Goal: Task Accomplishment & Management: Use online tool/utility

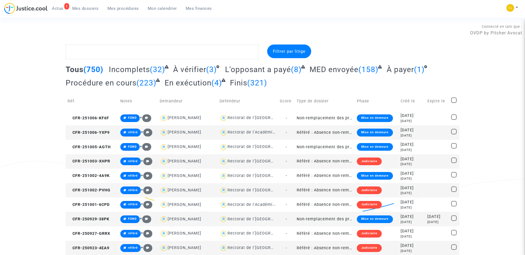
click at [129, 8] on span "Mes procédures" at bounding box center [122, 8] width 31 height 5
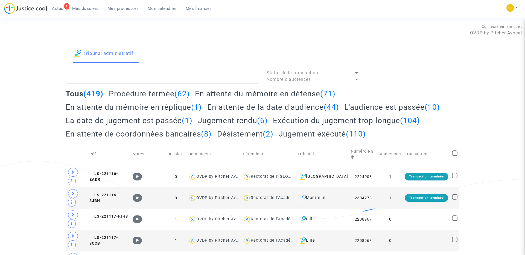
click at [164, 95] on h2 "Procédure fermée (62)" at bounding box center [149, 94] width 81 height 10
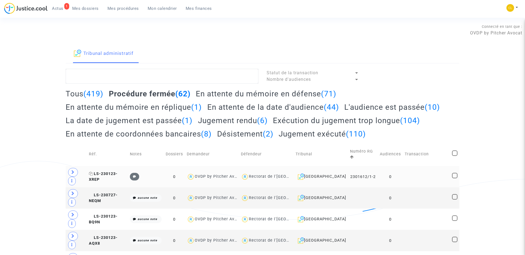
click at [116, 175] on span "LS-230123-XREP" at bounding box center [103, 177] width 29 height 11
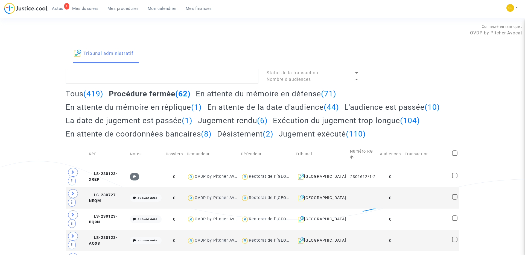
click at [274, 110] on h2 "En attente de la date d'audience (44)" at bounding box center [273, 107] width 132 height 10
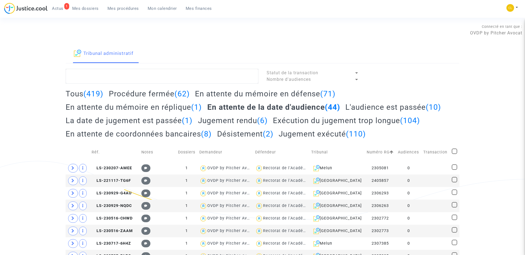
click at [270, 107] on h2 "En attente de la date d'audience (44)" at bounding box center [273, 107] width 133 height 10
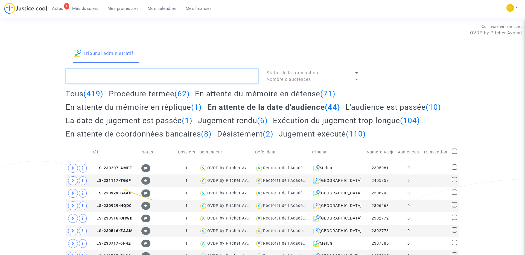
click at [123, 75] on textarea at bounding box center [162, 76] width 193 height 15
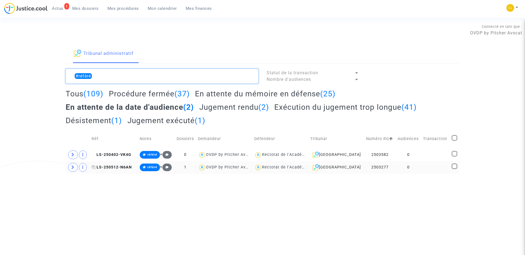
type textarea "#référé"
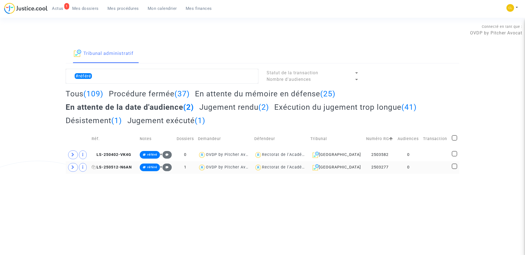
click at [113, 168] on span "LS-250512-N6AN" at bounding box center [112, 167] width 40 height 5
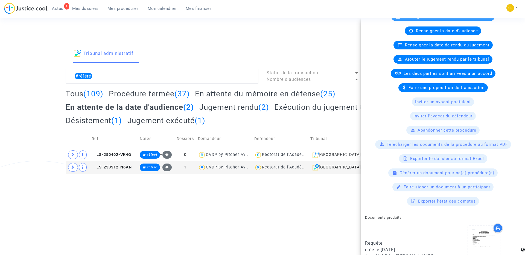
scroll to position [103, 0]
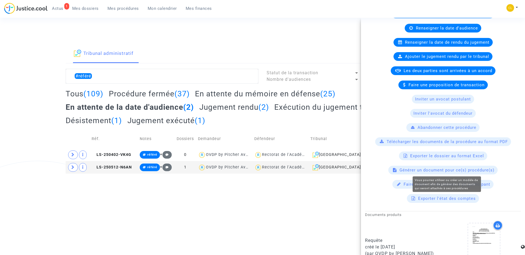
click at [449, 171] on span "Générer un document pour ce(s) procédure(s)" at bounding box center [446, 170] width 95 height 5
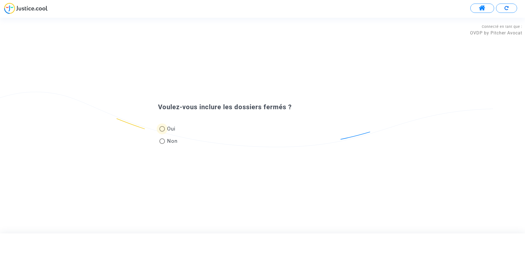
click at [166, 131] on span "Oui" at bounding box center [170, 128] width 11 height 7
click at [162, 132] on input "Oui" at bounding box center [162, 132] width 0 height 0
radio input "true"
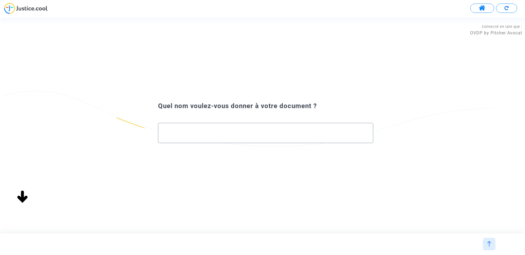
click at [234, 133] on input "text" at bounding box center [266, 133] width 204 height 6
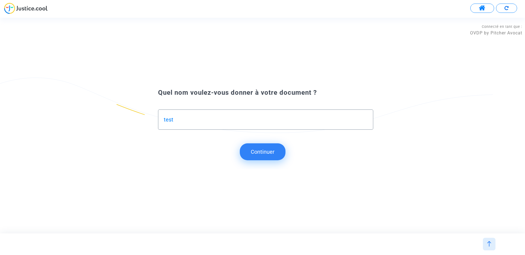
type input "test"
click at [270, 158] on button "Continuer" at bounding box center [263, 151] width 46 height 17
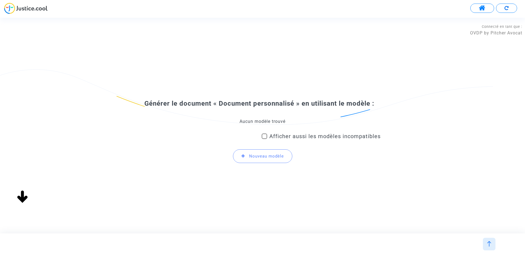
click at [257, 122] on div "Aucun modèle trouvé" at bounding box center [262, 122] width 236 height 6
click at [284, 134] on span "Afficher aussi les modèles incompatibles" at bounding box center [324, 136] width 111 height 7
click at [264, 139] on input "Afficher aussi les modèles incompatibles" at bounding box center [264, 139] width 0 height 0
checkbox input "true"
click at [263, 119] on span "Sélectionnez le modèle à utiliser" at bounding box center [260, 121] width 71 height 5
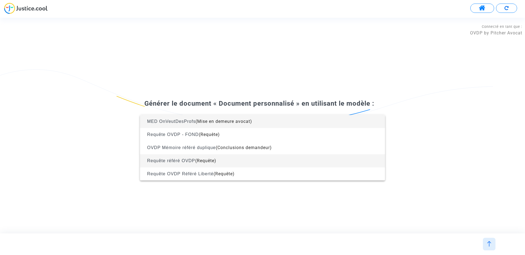
click at [260, 155] on span "Requête référé OVDP (Requête)" at bounding box center [262, 160] width 236 height 13
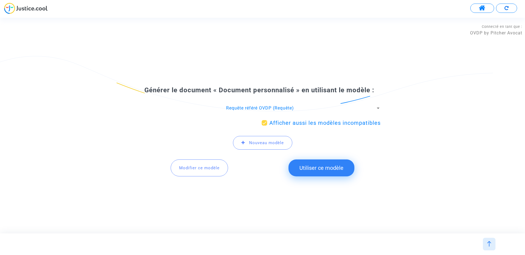
click at [206, 164] on button "Modifier ce modèle" at bounding box center [198, 168] width 57 height 17
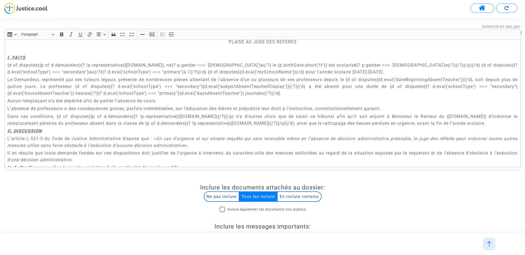
scroll to position [190, 0]
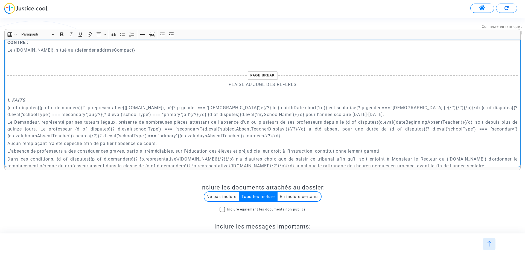
click at [308, 86] on p "PLAISE AU JUGE DES REFERES" at bounding box center [262, 84] width 510 height 7
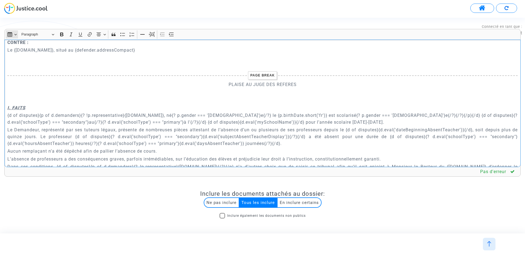
click at [15, 34] on button "Insert table Insert table" at bounding box center [12, 34] width 12 height 8
click at [11, 43] on div "Editor toolbar" at bounding box center [10, 43] width 3 height 3
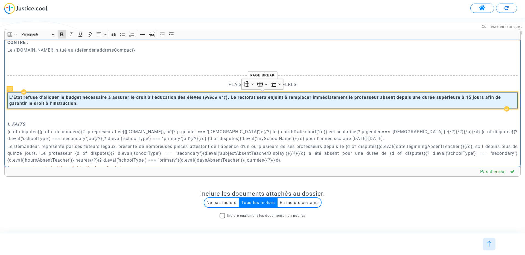
click at [200, 104] on span "L’Etat refuse d’allouer le budget nécessaire à assurer le droit à l’éducation d…" at bounding box center [262, 101] width 506 height 12
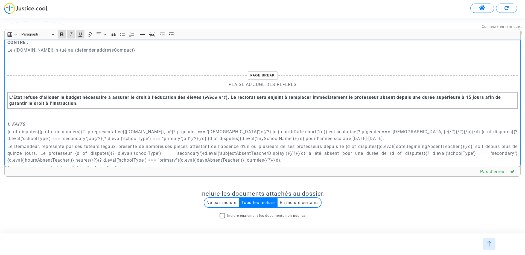
click at [221, 123] on p "I. FAITS" at bounding box center [262, 124] width 510 height 7
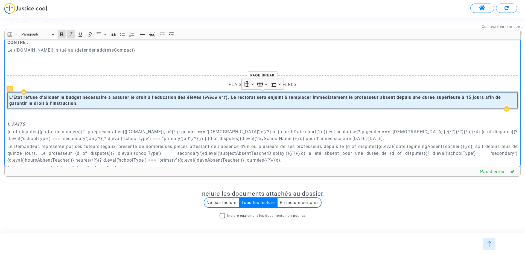
click at [225, 96] on strong "). Le rectorat sera enjoint à remplacer immédiatement le professeur absent depu…" at bounding box center [254, 100] width 491 height 11
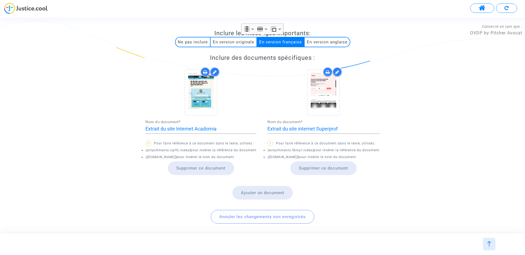
scroll to position [223, 0]
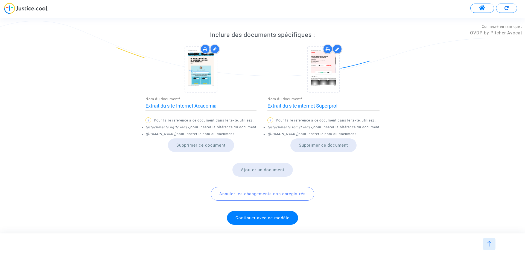
click at [260, 168] on button "Ajouter un document" at bounding box center [262, 170] width 60 height 14
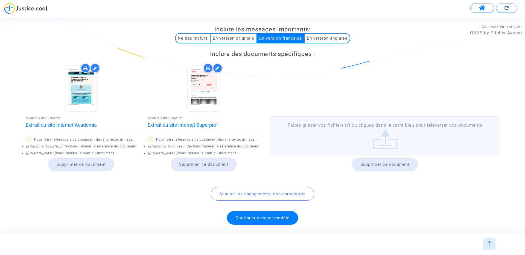
click at [299, 127] on label "Faites glisser vos fichiers ici ou cliquez dans le carré bleu pour téléverser v…" at bounding box center [384, 135] width 228 height 39
click at [0, 0] on input "Faites glisser vos fichiers ici ou cliquez dans le carré bleu pour téléverser v…" at bounding box center [0, 0] width 0 height 0
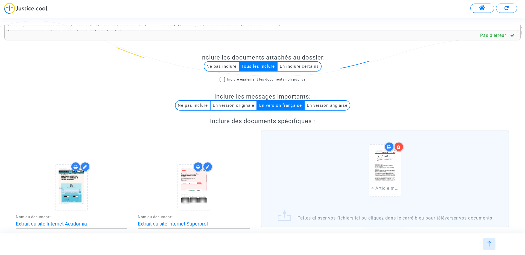
scroll to position [0, 0]
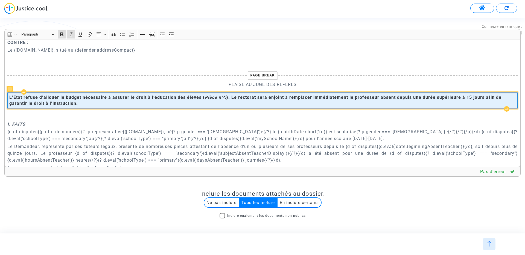
click at [225, 96] on strong "Pièce n°{}" at bounding box center [216, 97] width 22 height 5
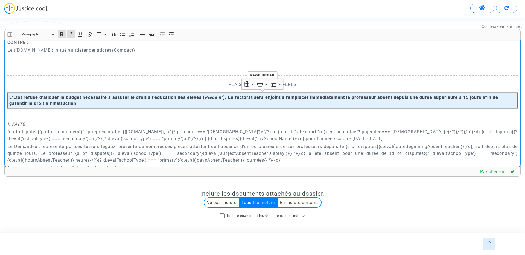
click at [205, 119] on p "Rich Text Editor, main" at bounding box center [262, 116] width 510 height 7
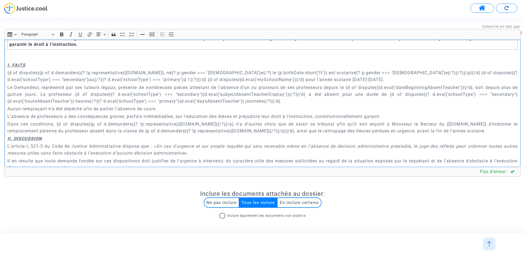
scroll to position [258, 0]
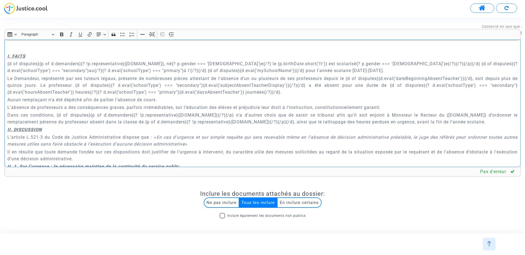
click at [310, 72] on p "{d of disputes}{p of d.demanders}{? !p.representative}{[DOMAIN_NAME]}, né{? p.g…" at bounding box center [262, 67] width 510 height 14
click at [477, 124] on p "Dans ces conditions, {d of disputes}{p of d.demanders}{? !p.representative}{[DO…" at bounding box center [262, 119] width 510 height 14
drag, startPoint x: 480, startPoint y: 114, endPoint x: 24, endPoint y: 121, distance: 456.6
click at [24, 121] on p "Dans ces conditions, {d of disputes}{p of d.demanders}{? !p.representative}{[DO…" at bounding box center [262, 119] width 510 height 14
click at [62, 33] on icon "Editor toolbar" at bounding box center [61, 35] width 3 height 4
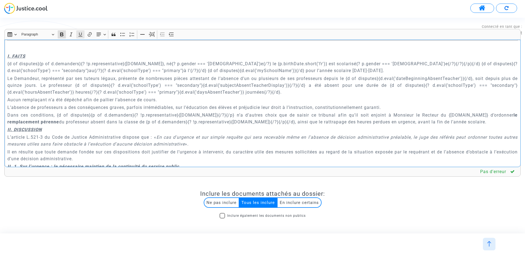
click at [83, 33] on icon "Editor toolbar" at bounding box center [80, 34] width 5 height 5
click at [444, 122] on p "Dans ces conditions, {d of disputes}{p of d.demanders}{? !p.representative}{[DO…" at bounding box center [262, 119] width 510 height 14
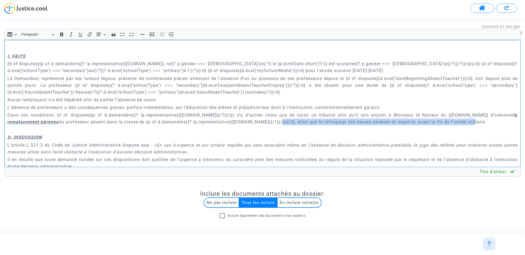
drag, startPoint x: 244, startPoint y: 123, endPoint x: 451, endPoint y: 123, distance: 206.5
click at [451, 123] on p "Dans ces conditions, {d of disputes}{p of d.demanders}{? !p.representative}{[DO…" at bounding box center [262, 119] width 510 height 14
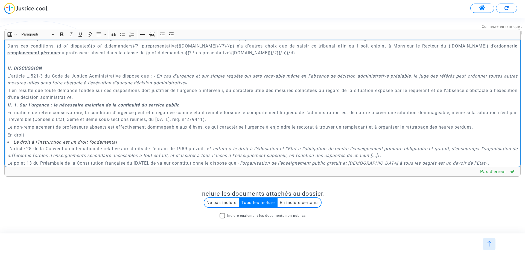
scroll to position [335, 0]
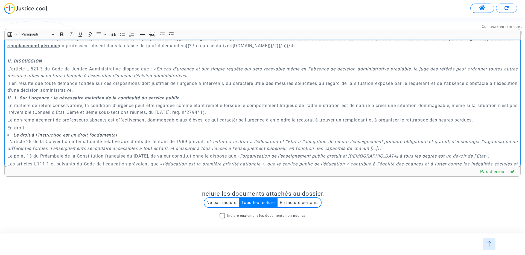
click at [147, 92] on p "Il en résulte que toute demande fondée sur ces dispositions doit justifier de l…" at bounding box center [262, 87] width 510 height 14
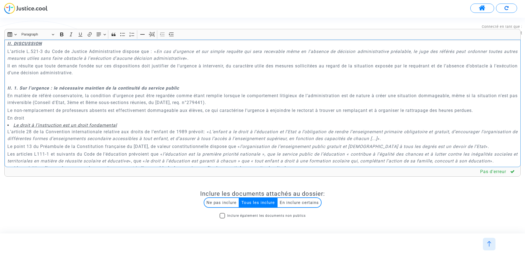
scroll to position [353, 0]
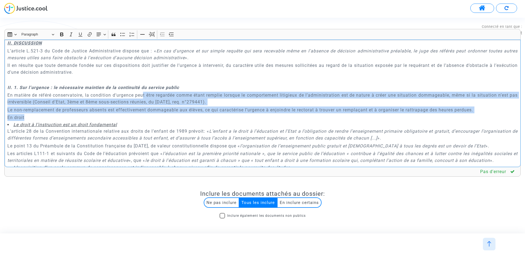
drag, startPoint x: 146, startPoint y: 94, endPoint x: 171, endPoint y: 115, distance: 32.4
click at [171, 115] on div "{[DOMAIN_NAME]} REQUETE EN REFERE MESURES UTILES Article L.521-3 du Code de Jus…" at bounding box center [262, 104] width 516 height 128
click at [169, 119] on p "En droit" at bounding box center [262, 117] width 510 height 7
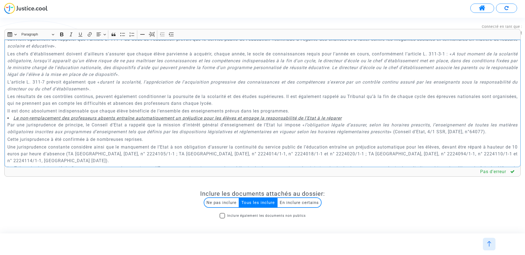
scroll to position [569, 0]
click at [299, 109] on p "Il est donc absolument indispensable que chaque élève bénéficie de l’ensemble d…" at bounding box center [262, 110] width 510 height 7
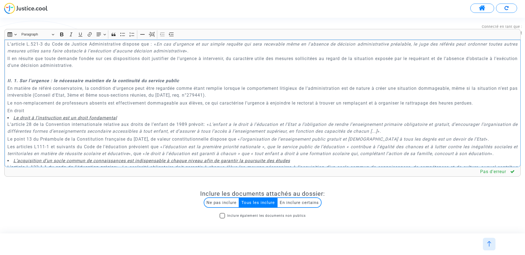
scroll to position [337, 0]
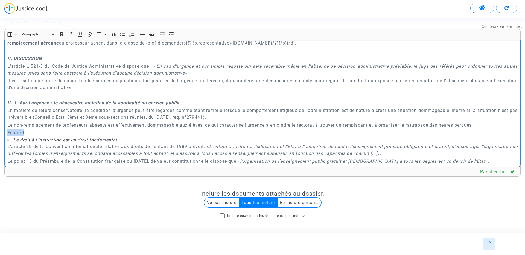
drag, startPoint x: 25, startPoint y: 131, endPoint x: 0, endPoint y: 131, distance: 25.4
click at [0, 131] on div "Rich Text Editor Insert table Insert table 1 × 1 Heading Paragraph Paragraph He…" at bounding box center [262, 237] width 524 height 417
click at [60, 35] on icon "Editor toolbar" at bounding box center [61, 34] width 5 height 5
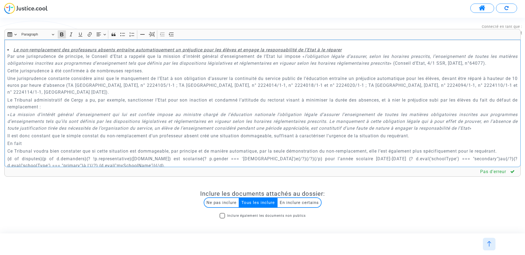
scroll to position [658, 0]
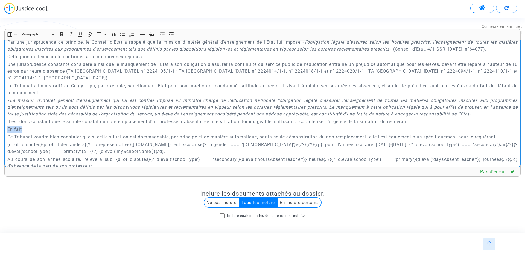
drag, startPoint x: 32, startPoint y: 130, endPoint x: 0, endPoint y: 130, distance: 32.2
click at [0, 130] on div "Rich Text Editor Insert table Insert table 1 × 1 Heading Paragraph Paragraph He…" at bounding box center [262, 247] width 525 height 436
click at [63, 31] on button "Bold (⌘B) Bold" at bounding box center [62, 34] width 8 height 8
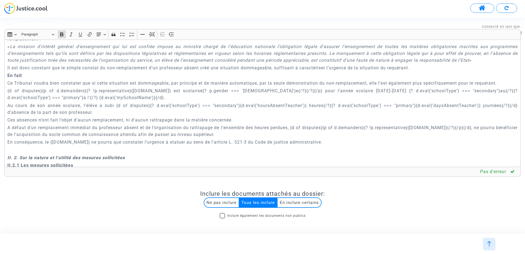
scroll to position [713, 0]
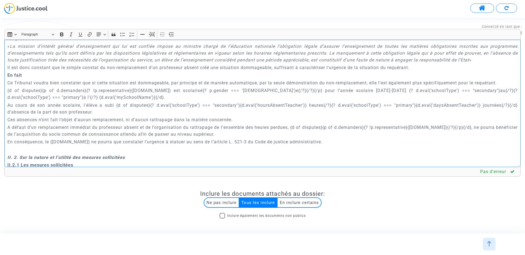
click at [317, 87] on p "{d of disputes}{p of d.demanders}{? !p.representative}{[DOMAIN_NAME]} est scola…" at bounding box center [262, 94] width 510 height 14
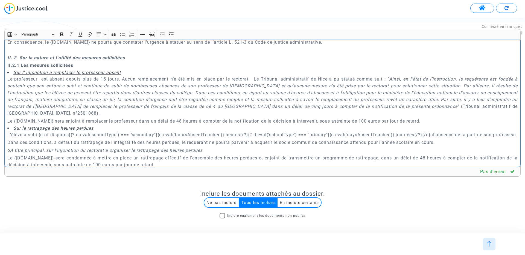
scroll to position [814, 0]
click at [80, 57] on strong "II. 2. Sur la nature et l’utilité des mesures sollicitées" at bounding box center [65, 56] width 117 height 5
click at [104, 55] on strong "II. 2. Sur la nature et l’utilité de la mesures sollicitées" at bounding box center [67, 56] width 120 height 5
click at [127, 59] on p "II. 2. Sur la nature et l’utilité de la mesure sollicitées" at bounding box center [262, 56] width 510 height 7
click at [30, 62] on strong "II.2.1 Les mesures sollicitées" at bounding box center [40, 63] width 66 height 5
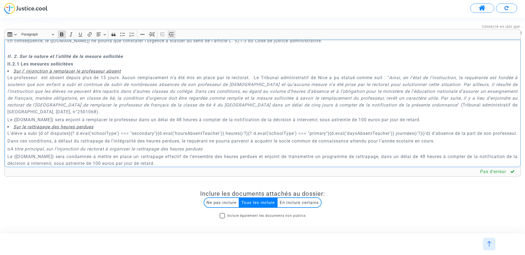
click at [174, 33] on icon "Editor toolbar" at bounding box center [171, 34] width 5 height 5
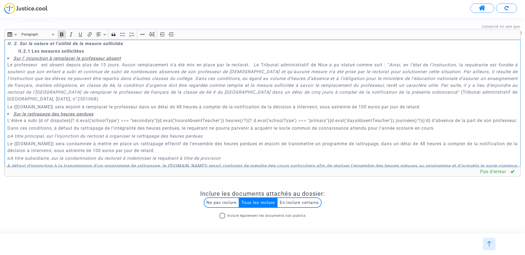
scroll to position [825, 0]
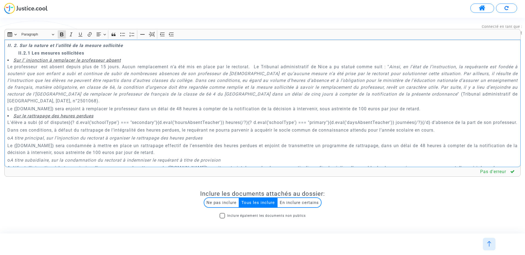
drag, startPoint x: 32, startPoint y: 52, endPoint x: 98, endPoint y: 52, distance: 65.8
click at [98, 52] on p "II.2.1 Les mesures sollicitées" at bounding box center [267, 53] width 499 height 7
drag, startPoint x: 76, startPoint y: 51, endPoint x: 31, endPoint y: 50, distance: 44.5
click at [31, 51] on strong "II.2.1 La mesure sollicitée :" at bounding box center [48, 53] width 61 height 5
click at [132, 61] on li "Sur l’ injonction à remplacer le professeur absent" at bounding box center [262, 60] width 510 height 6
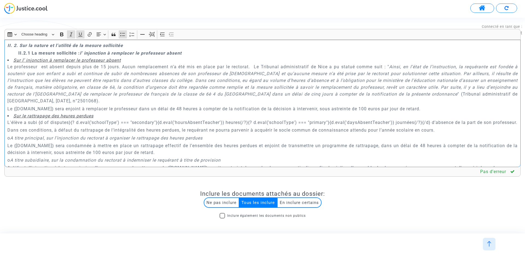
click at [52, 62] on u "Sur l’ injonction à remplacer le professeur absent" at bounding box center [66, 60] width 107 height 5
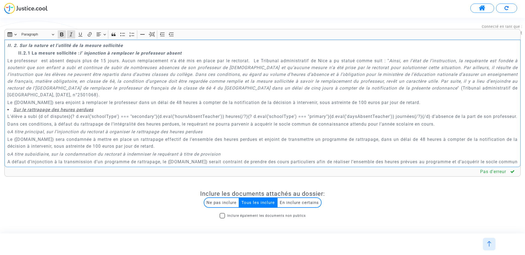
click at [253, 61] on p "Le professeur est absent depuis plus de 15 jours. Aucun remplacement n’a été mi…" at bounding box center [262, 77] width 510 height 41
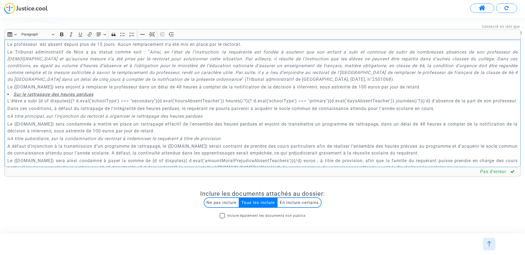
scroll to position [847, 0]
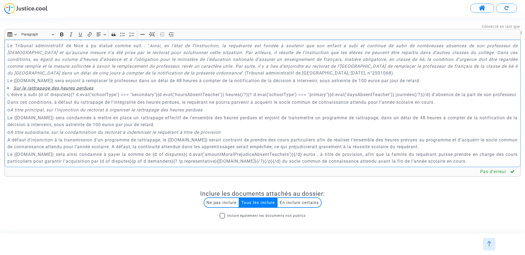
click at [21, 79] on p "Le {[DOMAIN_NAME]} sera enjoint à remplacer le professeur dans un délai de 48 h…" at bounding box center [262, 80] width 510 height 7
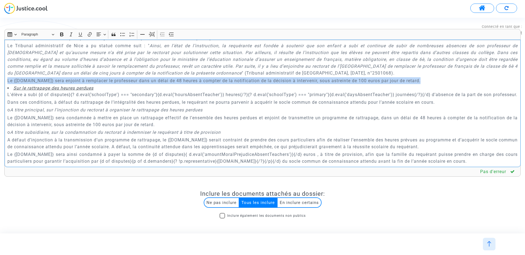
click at [21, 79] on p "Le {[DOMAIN_NAME]} sera enjoint à remplacer le professeur dans un délai de 48 h…" at bounding box center [262, 80] width 510 height 7
click at [63, 33] on icon "Editor toolbar" at bounding box center [61, 34] width 5 height 5
click at [79, 33] on icon "Editor toolbar" at bounding box center [80, 35] width 4 height 4
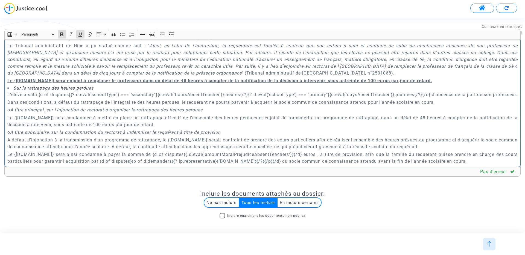
click at [14, 93] on p "L'élève a subi {d of disputes}{? d.eval('schoolType') === "secondary"}{d.eval('…" at bounding box center [262, 94] width 510 height 7
click at [11, 90] on li "Sur le rattrapage des heures perdues" at bounding box center [262, 88] width 510 height 6
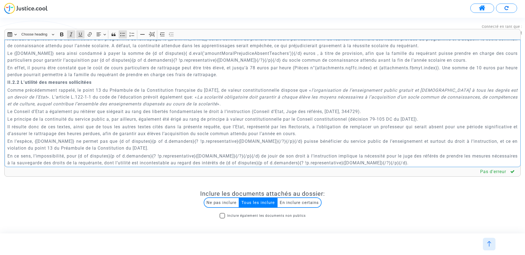
scroll to position [953, 0]
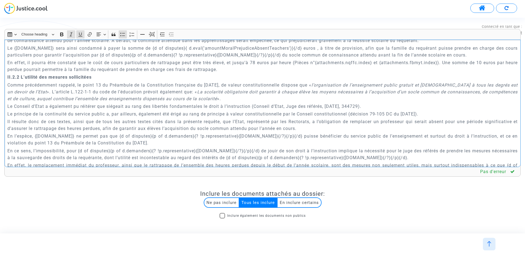
click at [224, 73] on p "En effet, il pourra être constaté que le coût de cours particuliers de rattrapa…" at bounding box center [262, 66] width 510 height 14
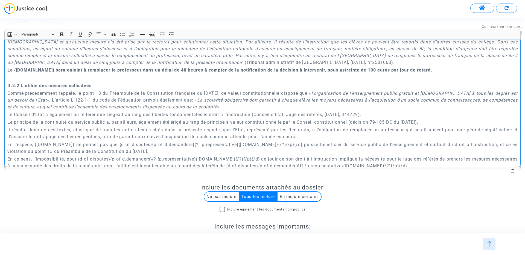
scroll to position [859, 0]
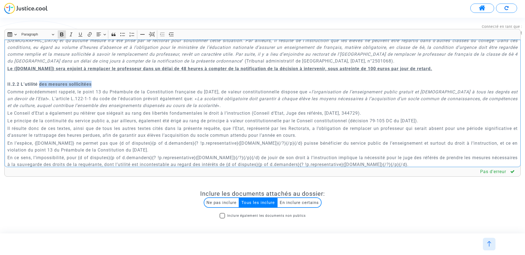
drag, startPoint x: 39, startPoint y: 84, endPoint x: 104, endPoint y: 84, distance: 64.5
click at [104, 84] on p "II.2.2 L’utilité des mesures sollicitées" at bounding box center [262, 84] width 510 height 7
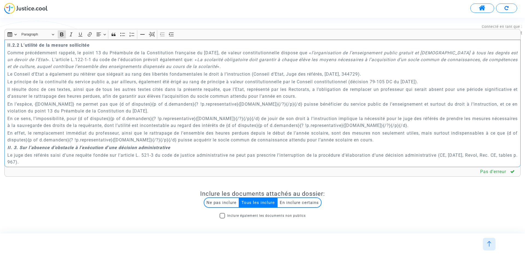
scroll to position [901, 0]
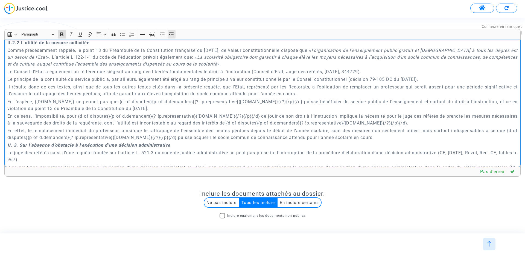
click at [171, 33] on icon "Editor toolbar" at bounding box center [171, 35] width 5 height 4
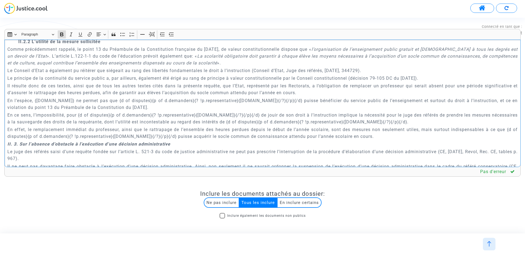
scroll to position [902, 0]
click at [370, 135] on p "En effet, le remplacement immédiat du professeur, ainsi que le rattrapage de l’…" at bounding box center [262, 133] width 510 height 14
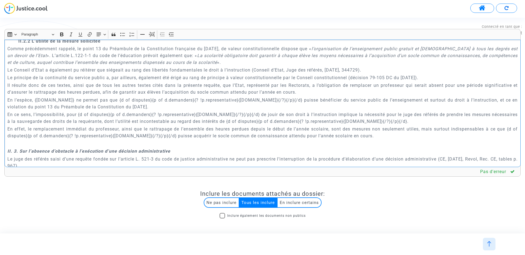
click at [132, 151] on strong "II. 3. Sur l’absence d’obstacle à l’exécution d’une décision administrative" at bounding box center [88, 151] width 163 height 5
click at [174, 34] on icon "Editor toolbar" at bounding box center [171, 34] width 5 height 5
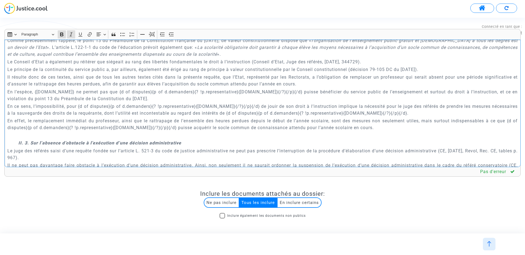
scroll to position [921, 0]
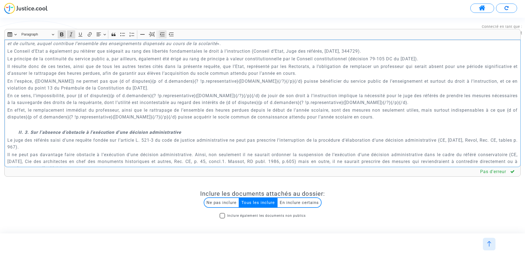
click at [161, 36] on icon "Editor toolbar" at bounding box center [162, 34] width 5 height 5
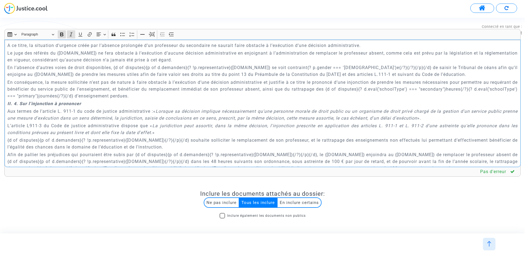
scroll to position [1055, 0]
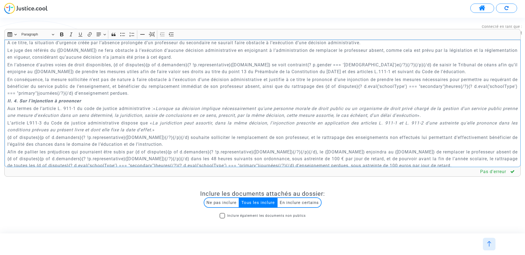
click at [192, 92] on p "En conséquence, la mesure sollicitée n’est pas de nature à faire obstacle à l’e…" at bounding box center [262, 86] width 510 height 20
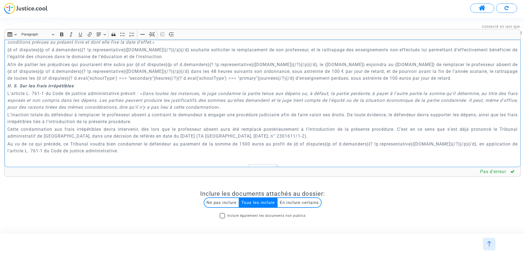
scroll to position [1152, 0]
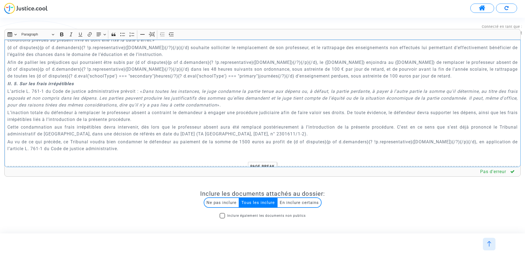
click at [422, 76] on p "Afin de pallier les préjudices qui pourraient être subis par {d of disputes}{p …" at bounding box center [262, 69] width 510 height 20
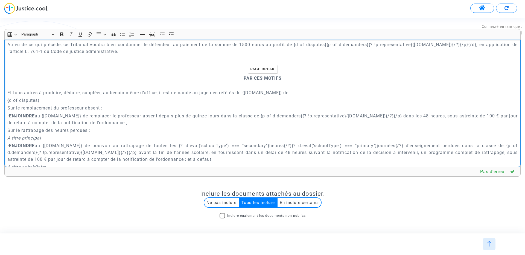
scroll to position [1271, 0]
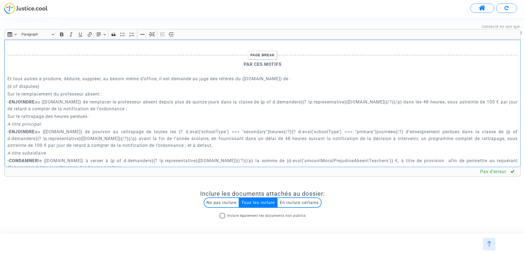
click at [56, 119] on p "Sur le rattrapage des heures perdues :" at bounding box center [262, 116] width 510 height 7
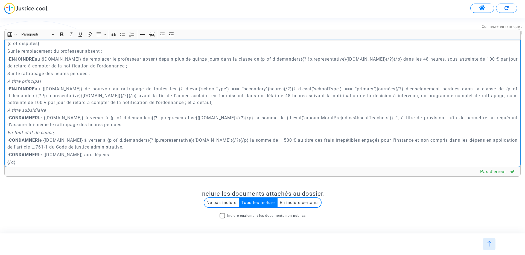
scroll to position [1317, 0]
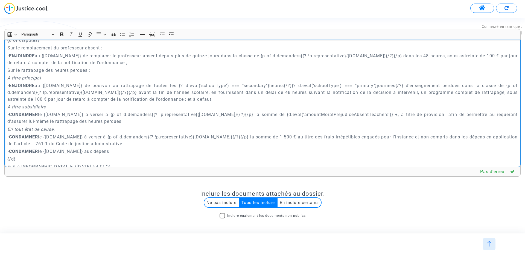
click at [56, 131] on p "En tout état de cause," at bounding box center [262, 129] width 510 height 7
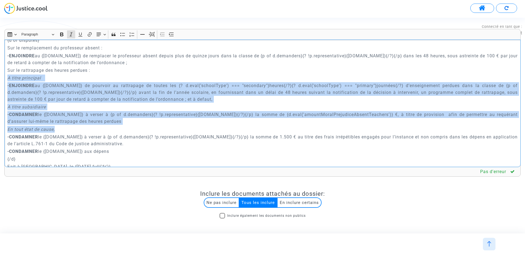
click at [7, 80] on div "{[DOMAIN_NAME]} REQUETE EN REFERE MESURES UTILES Article L.521-3 du Code de Jus…" at bounding box center [262, 104] width 516 height 128
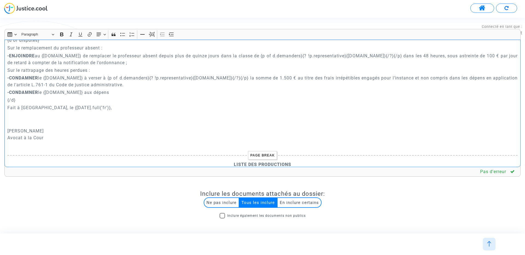
scroll to position [1297, 0]
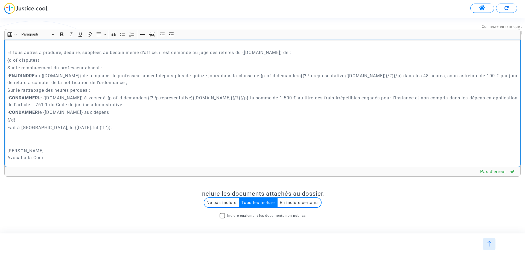
click at [24, 68] on p "Sur le remplacement du professeur absent :" at bounding box center [262, 67] width 510 height 7
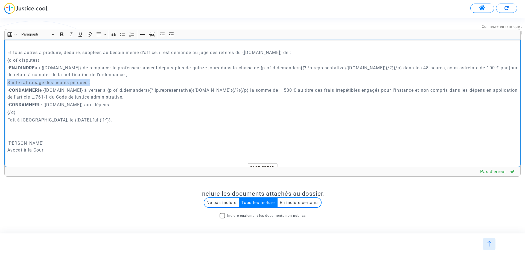
drag, startPoint x: 98, startPoint y: 83, endPoint x: 0, endPoint y: 83, distance: 98.1
click at [0, 83] on div "Rich Text Editor Insert table Insert table 1 × 1 Heading Paragraph Paragraph He…" at bounding box center [262, 247] width 525 height 436
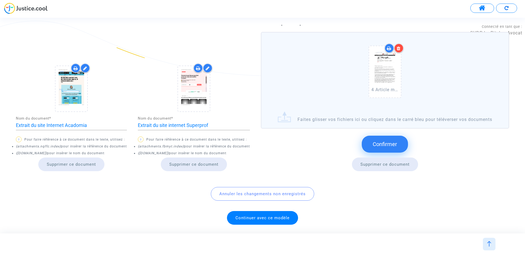
scroll to position [289, 0]
click at [372, 148] on span "Confirmer" at bounding box center [384, 144] width 24 height 7
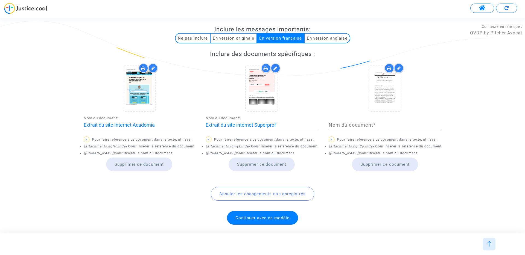
scroll to position [204, 0]
click at [353, 124] on input "Nom du document *" at bounding box center [384, 124] width 113 height 5
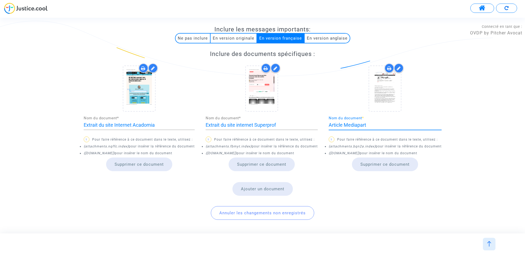
type input "Article Mediapart"
click at [486, 116] on div "Inclure des documents spécifiques : Extrait du site Internet Acadomia Nom du do…" at bounding box center [262, 123] width 505 height 145
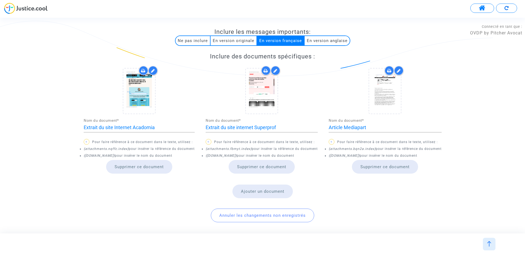
scroll to position [222, 0]
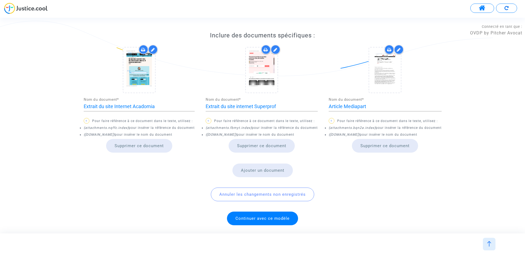
click at [113, 127] on icon "{attachments.nqffc.index}" at bounding box center [106, 128] width 45 height 4
copy icon "nqffc"
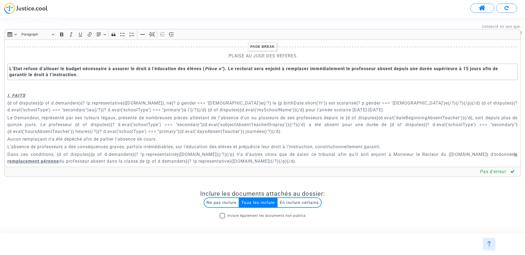
scroll to position [239, 0]
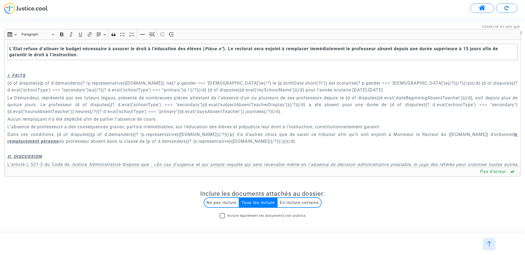
click at [210, 155] on p "II. DISCUSSION" at bounding box center [262, 156] width 510 height 7
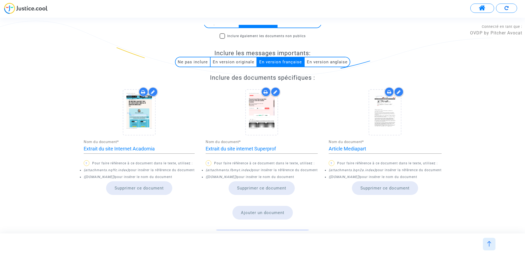
scroll to position [137, 0]
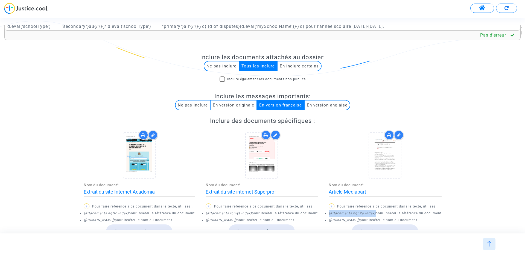
drag, startPoint x: 375, startPoint y: 213, endPoint x: 328, endPoint y: 213, distance: 46.4
click at [328, 213] on li "{attachments.bqn2a.index} pour insérer la référence du document" at bounding box center [384, 213] width 113 height 7
copy icon "{attachments.bqn2a.index}"
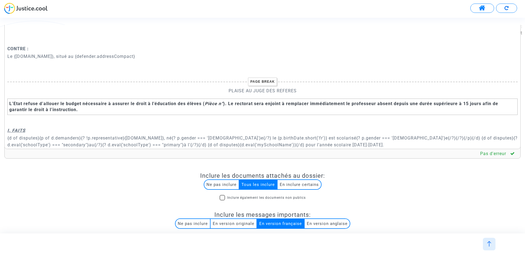
scroll to position [10, 0]
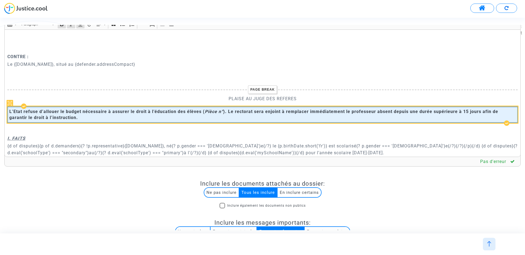
click at [222, 112] on strong "). Le rectorat sera enjoint à remplacer immédiatement le professeur absent depu…" at bounding box center [253, 114] width 488 height 11
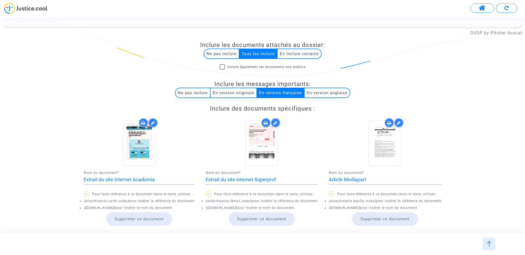
scroll to position [151, 0]
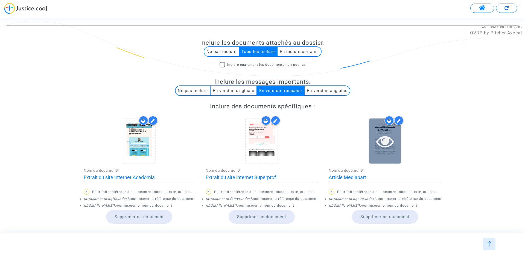
click at [386, 144] on icon at bounding box center [385, 141] width 18 height 17
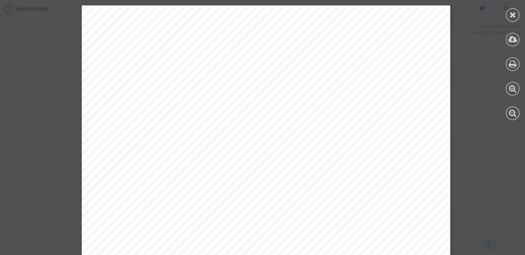
scroll to position [1322, 0]
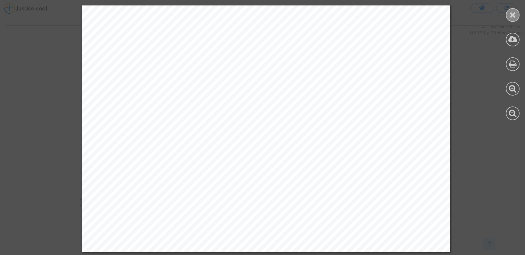
click at [512, 16] on icon at bounding box center [512, 15] width 7 height 8
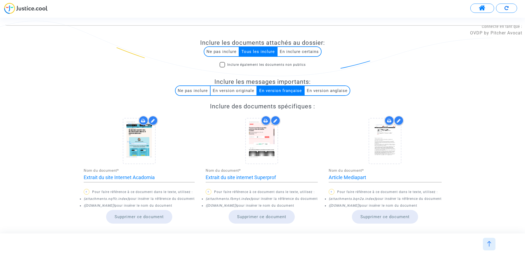
click at [328, 135] on div "Inclure des documents spécifiques : Extrait du site Internet Acadomia Nom du do…" at bounding box center [262, 175] width 505 height 145
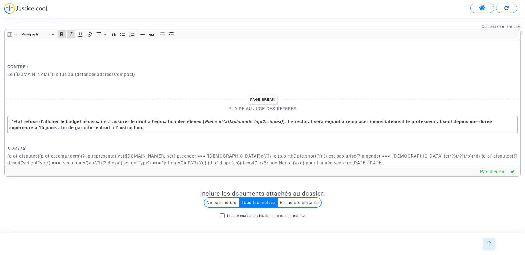
scroll to position [223, 0]
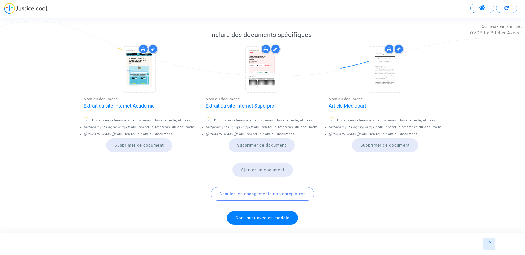
click at [263, 219] on span "Continuer avec ce modèle" at bounding box center [262, 218] width 54 height 5
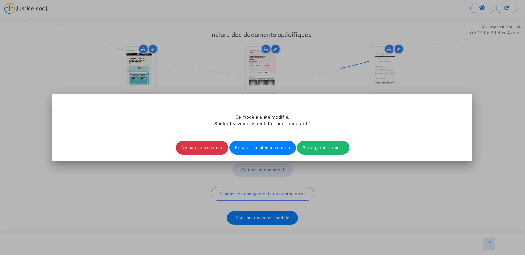
click at [270, 149] on div "Ecraser l'ancienne version" at bounding box center [262, 148] width 66 height 14
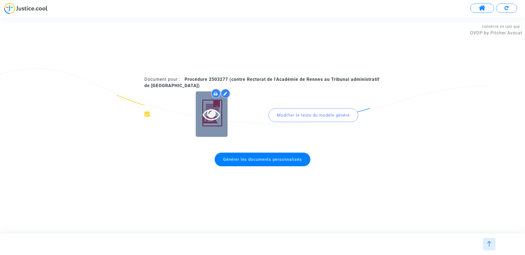
click at [209, 112] on icon at bounding box center [211, 113] width 18 height 17
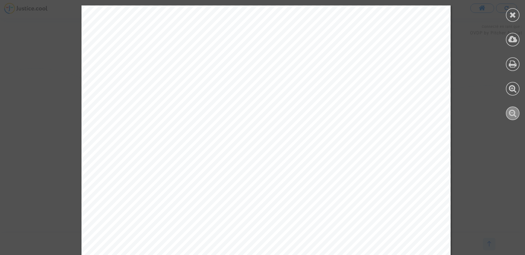
click at [516, 115] on icon at bounding box center [512, 113] width 8 height 8
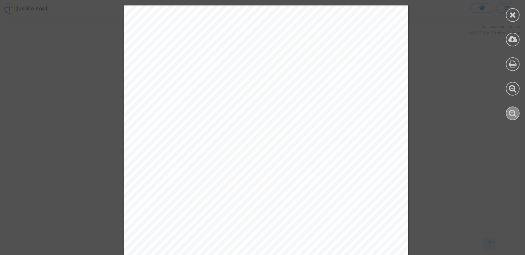
click at [516, 115] on icon at bounding box center [512, 113] width 8 height 8
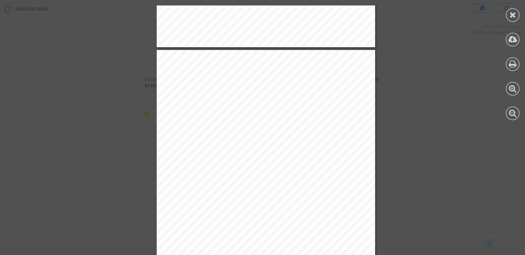
scroll to position [307, 0]
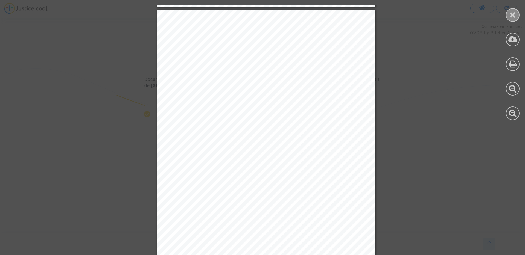
click at [514, 17] on icon at bounding box center [512, 15] width 7 height 8
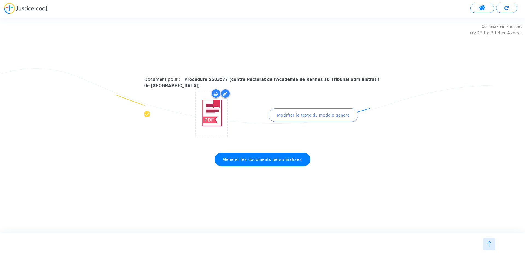
click at [489, 249] on div at bounding box center [488, 244] width 13 height 13
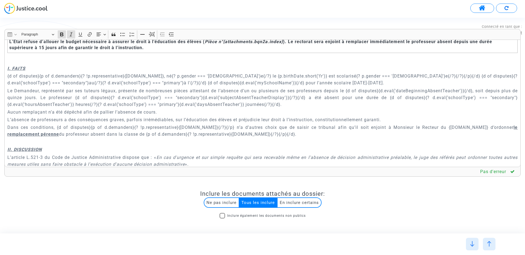
scroll to position [246, 0]
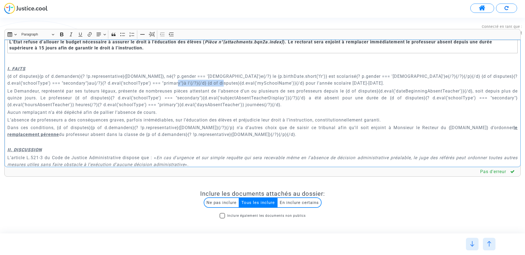
drag, startPoint x: 186, startPoint y: 83, endPoint x: 243, endPoint y: 83, distance: 57.1
click at [243, 83] on p "{d of disputes}{p of d.demanders}{? !p.representative}{[DOMAIN_NAME]}, né{? p.g…" at bounding box center [262, 80] width 510 height 14
copy p "{d.eval('mySchoolName')}"
drag, startPoint x: 298, startPoint y: 82, endPoint x: 321, endPoint y: 82, distance: 22.9
click at [321, 82] on p "{d of disputes}{p of d.demanders}{? !p.representative}{[DOMAIN_NAME]}, né{? p.g…" at bounding box center [262, 80] width 510 height 14
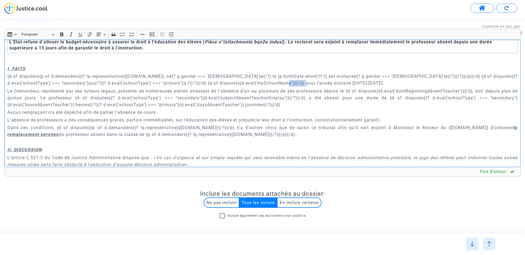
drag, startPoint x: 322, startPoint y: 83, endPoint x: 299, endPoint y: 82, distance: 23.0
click at [299, 82] on p "{d of disputes}{p of d.demanders}{? !p.representative}{[DOMAIN_NAME]}, né{? p.g…" at bounding box center [262, 80] width 510 height 14
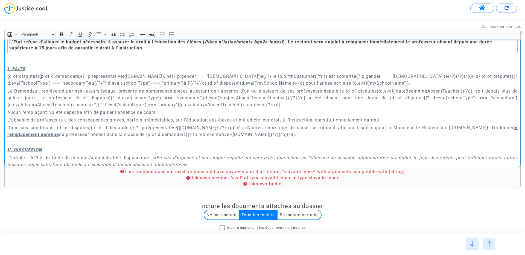
click at [334, 83] on p "{d of disputes}{p of d.demanders}{? !p.representative}{[DOMAIN_NAME]}, né{? p.g…" at bounding box center [262, 80] width 510 height 14
drag, startPoint x: 250, startPoint y: 81, endPoint x: 242, endPoint y: 81, distance: 8.7
click at [242, 81] on p "{d of disputes}{p of d.demanders}{? !p.representative}{[DOMAIN_NAME]}, né{? p.g…" at bounding box center [262, 80] width 510 height 14
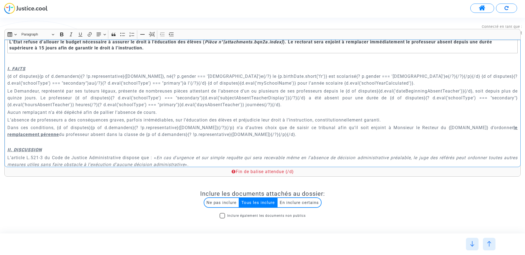
click at [360, 83] on p "{d of disputes}{p of d.demanders}{? !p.representative}{[DOMAIN_NAME]}, né{? p.g…" at bounding box center [262, 80] width 510 height 14
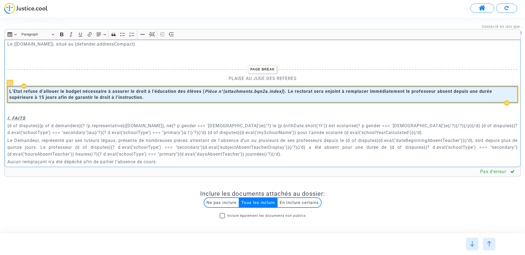
click at [285, 97] on span "L’Etat refuse d’allouer le budget nécessaire à assurer le droit à l’éducation d…" at bounding box center [262, 95] width 506 height 12
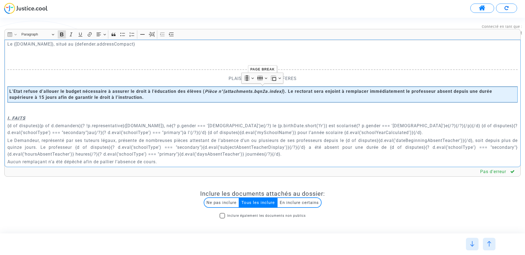
click at [141, 104] on div "{[DOMAIN_NAME]} REQUETE EN REFERE MESURES UTILES Article L.521-3 du Code de Jus…" at bounding box center [262, 104] width 516 height 128
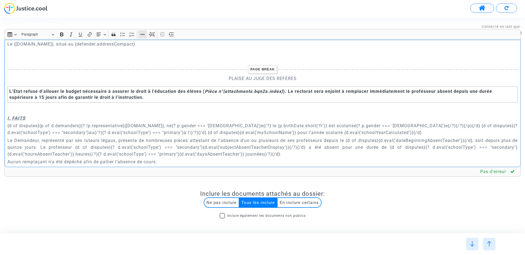
click at [143, 35] on icon "Editor toolbar" at bounding box center [142, 34] width 5 height 5
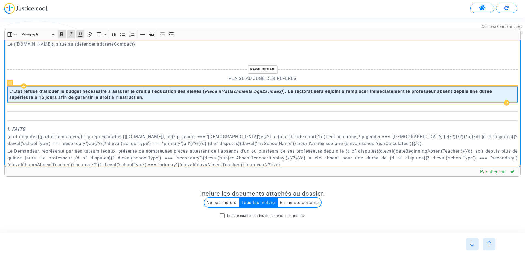
click at [104, 95] on strong "). Le rectorat sera enjoint à remplacer immédiatement le professeur absent depu…" at bounding box center [250, 94] width 482 height 11
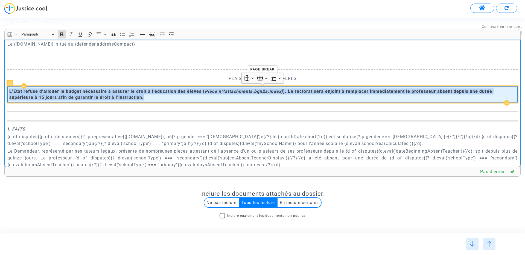
click at [104, 95] on strong "). Le rectorat sera enjoint à remplacer immédiatement le professeur absent depu…" at bounding box center [250, 94] width 482 height 11
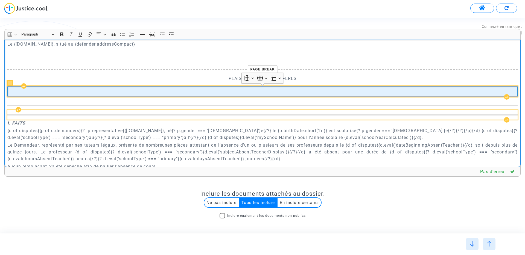
click at [74, 110] on div "Rich Text Editor, main" at bounding box center [262, 114] width 510 height 9
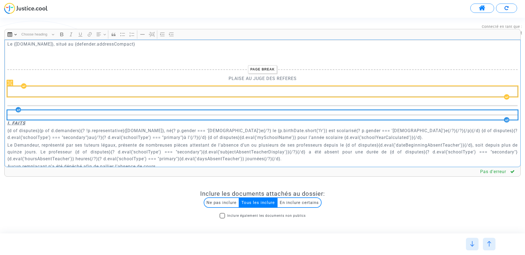
click at [74, 110] on div "Rich Text Editor, main" at bounding box center [262, 114] width 510 height 9
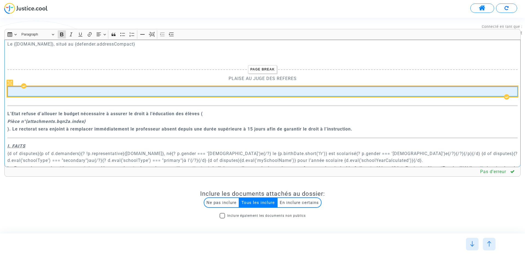
click at [56, 96] on td "Rich Text Editor, main" at bounding box center [262, 92] width 510 height 10
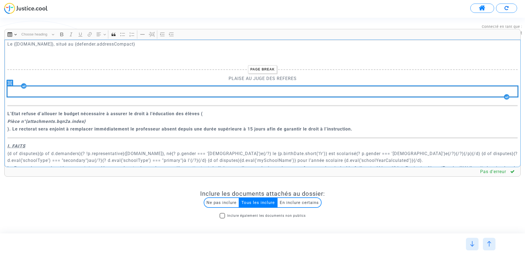
click at [9, 84] on icon "Rich Text Editor, main" at bounding box center [10, 83] width 4 height 4
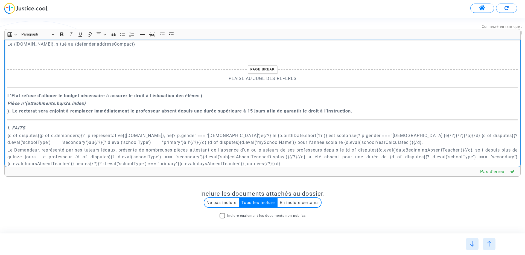
click at [76, 132] on div "{[DOMAIN_NAME]} REQUETE EN REFERE MESURES UTILES Article L.521-3 du Code de Jus…" at bounding box center [262, 104] width 516 height 128
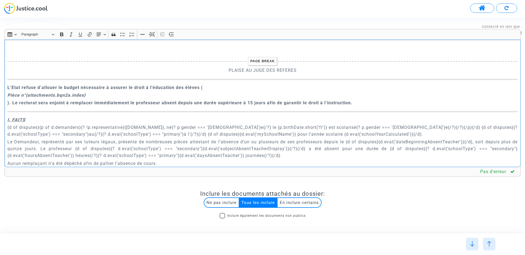
scroll to position [206, 0]
click at [8, 93] on strong "Pièce n°{attachments.bqn2a.index}" at bounding box center [46, 94] width 78 height 5
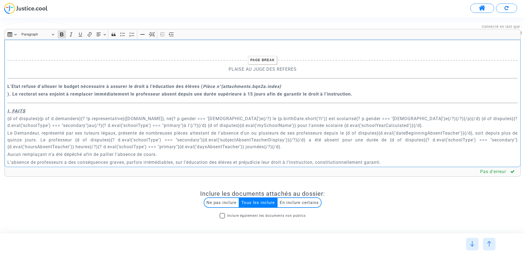
click at [7, 95] on div "{[DOMAIN_NAME]} REQUETE EN REFERE MESURES UTILES Article L.521-3 du Code de Jus…" at bounding box center [262, 104] width 516 height 128
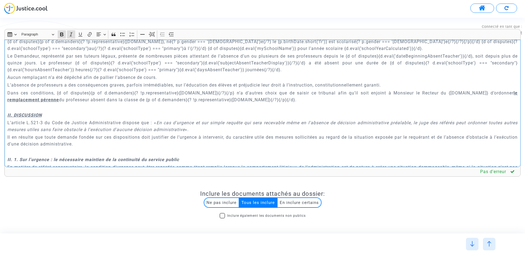
scroll to position [248, 0]
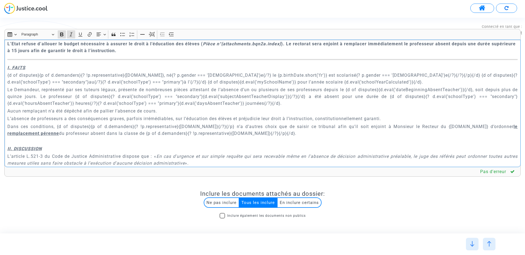
click at [7, 67] on u "I. FAITS" at bounding box center [16, 67] width 18 height 5
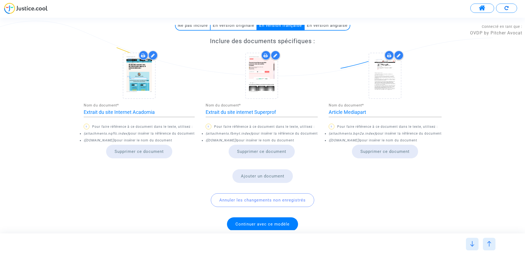
scroll to position [223, 0]
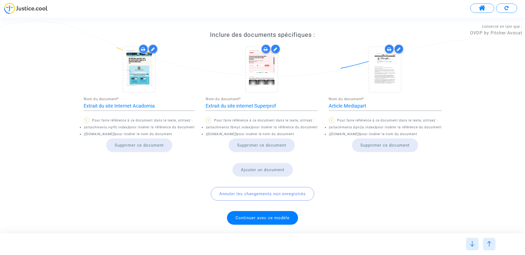
click at [263, 217] on span "Continuer avec ce modèle" at bounding box center [262, 218] width 54 height 5
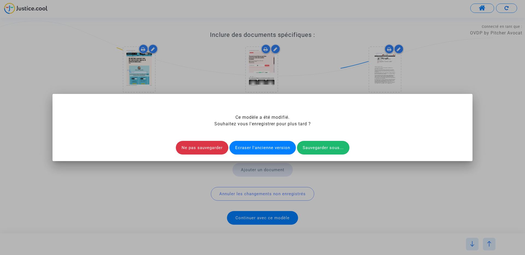
click at [265, 148] on div "Ecraser l'ancienne version" at bounding box center [262, 148] width 66 height 14
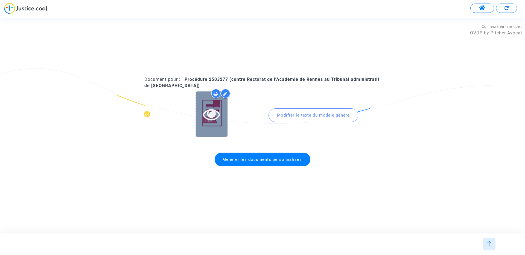
click at [210, 114] on icon at bounding box center [211, 113] width 18 height 17
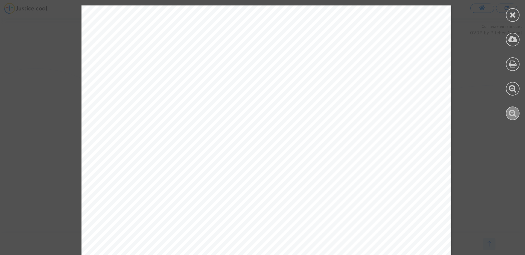
click at [513, 114] on icon at bounding box center [512, 113] width 8 height 8
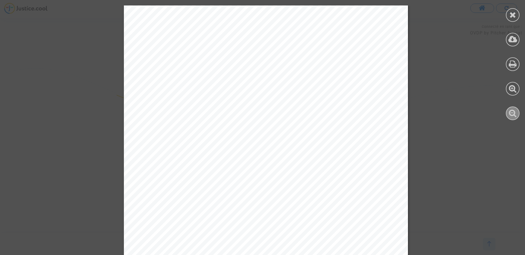
click at [513, 114] on icon at bounding box center [512, 113] width 8 height 8
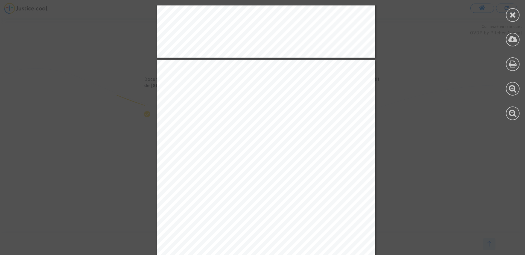
scroll to position [257, 0]
click at [513, 18] on icon at bounding box center [512, 15] width 7 height 8
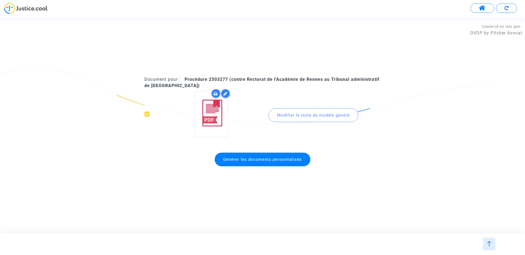
click at [489, 242] on img at bounding box center [488, 243] width 5 height 5
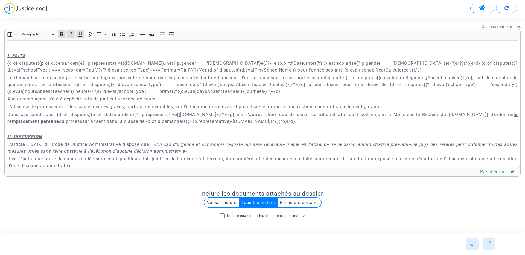
scroll to position [269, 0]
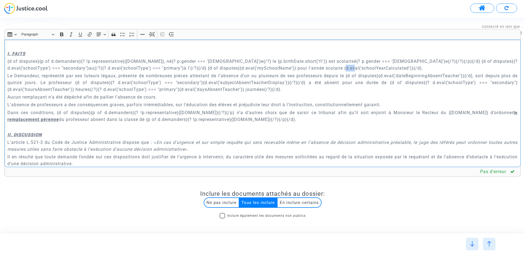
drag, startPoint x: 368, startPoint y: 67, endPoint x: 360, endPoint y: 67, distance: 7.6
click at [360, 67] on p "{d of disputes}{p of d.demanders}{? !p.representative}{[DOMAIN_NAME]}, né{? p.g…" at bounding box center [262, 65] width 510 height 14
click at [243, 67] on p "{d of disputes}{p of d.demanders}{? !p.representative}{[DOMAIN_NAME]}, né{? p.g…" at bounding box center [262, 65] width 510 height 14
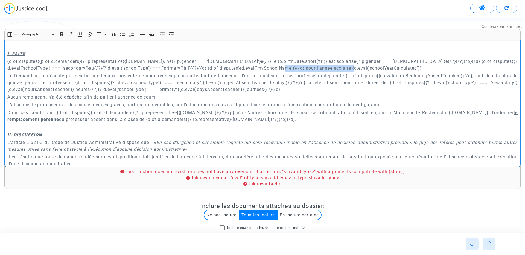
drag, startPoint x: 369, startPoint y: 68, endPoint x: 298, endPoint y: 68, distance: 70.5
click at [298, 68] on p "{d of disputes}{p of d.demanders}{? !p.representative}{[DOMAIN_NAME]}, né{? p.g…" at bounding box center [262, 65] width 510 height 14
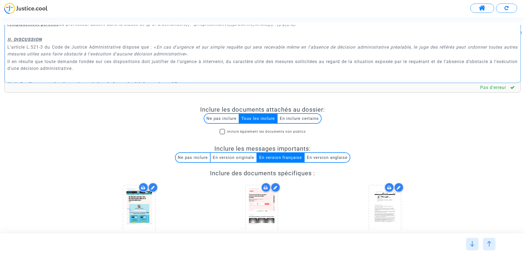
scroll to position [223, 0]
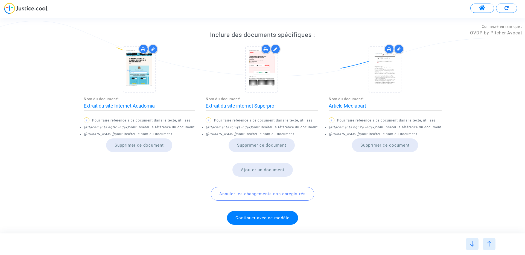
click at [266, 218] on span "Continuer avec ce modèle" at bounding box center [262, 218] width 54 height 5
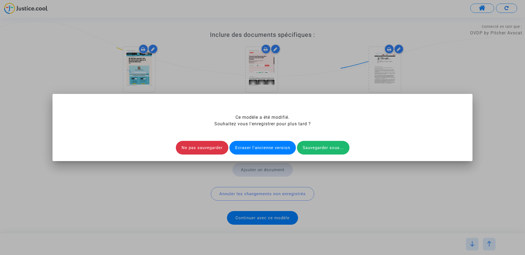
click at [259, 146] on div "Ecraser l'ancienne version" at bounding box center [262, 148] width 66 height 14
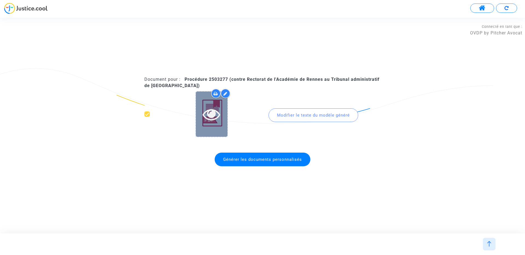
click at [214, 118] on icon at bounding box center [211, 113] width 18 height 17
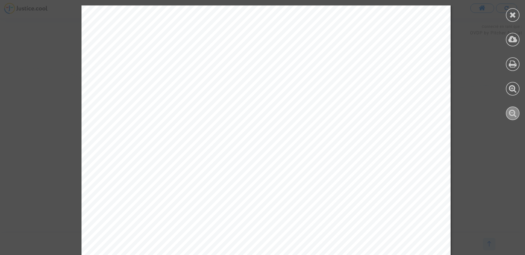
click at [515, 115] on icon at bounding box center [512, 113] width 8 height 8
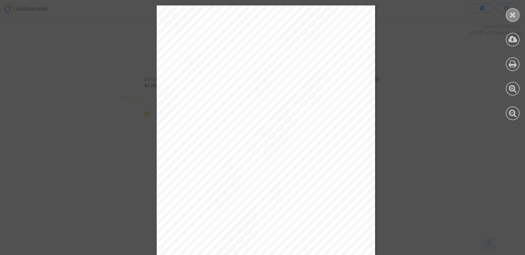
click at [513, 14] on icon at bounding box center [512, 15] width 7 height 8
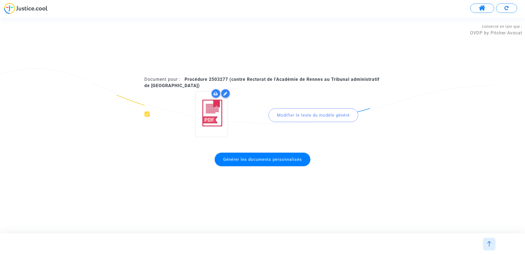
click at [478, 7] on button at bounding box center [482, 8] width 24 height 9
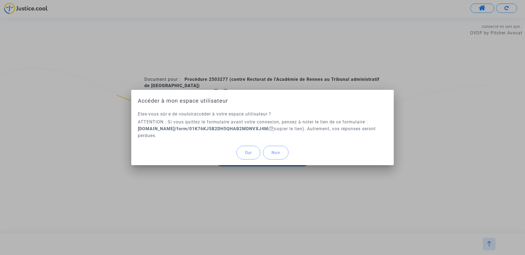
click at [251, 155] on button "Oui" at bounding box center [248, 153] width 24 height 14
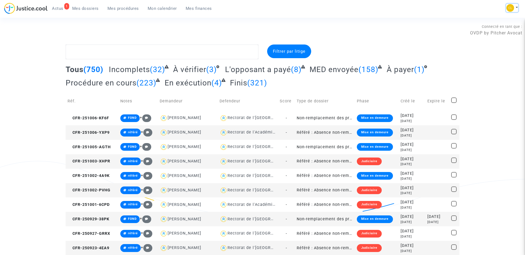
click at [517, 8] on button at bounding box center [512, 8] width 12 height 8
click at [482, 35] on link "Paramètres" at bounding box center [489, 37] width 55 height 9
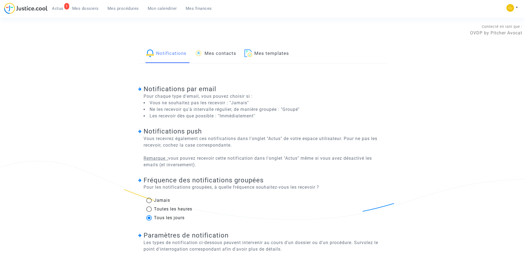
click at [269, 54] on link "Mes templates" at bounding box center [266, 54] width 45 height 19
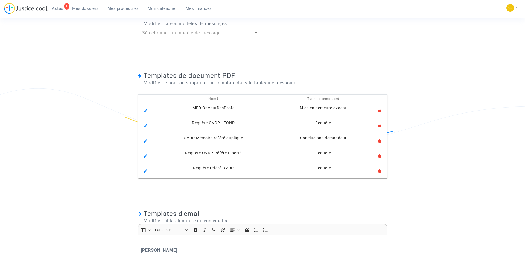
scroll to position [85, 0]
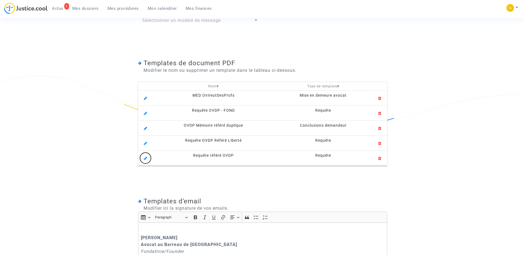
click at [145, 159] on icon at bounding box center [145, 157] width 3 height 5
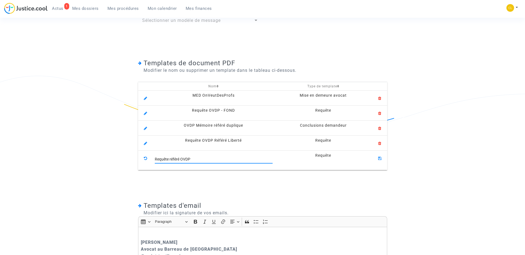
click at [198, 158] on input "Requête référé OVDP" at bounding box center [214, 159] width 118 height 4
click at [183, 159] on input "Requête référé OVDP" at bounding box center [214, 159] width 118 height 4
click at [169, 159] on input "Requête référé" at bounding box center [214, 159] width 118 height 4
paste input "OVDP"
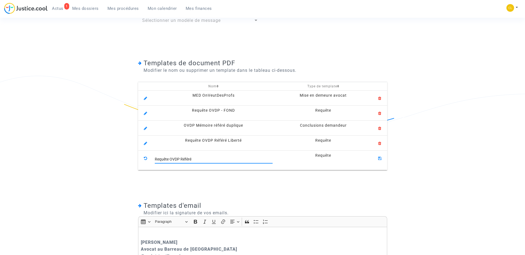
click at [210, 159] on input "Requête OVDP Référé" at bounding box center [214, 159] width 118 height 4
type input "Requête OVDP Référé Mesures Utiles"
click at [380, 159] on icon at bounding box center [379, 157] width 3 height 5
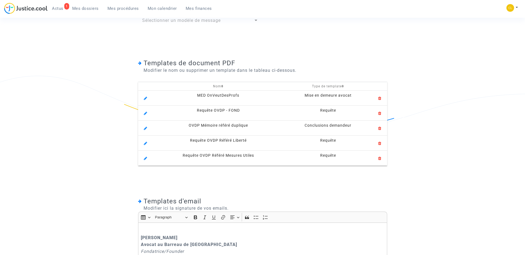
click at [209, 156] on span "Requête OVDP Référé Mesures Utiles" at bounding box center [217, 155] width 71 height 4
copy tr "Requête OVDP Référé Mesures Utiles"
